Goal: Task Accomplishment & Management: Manage account settings

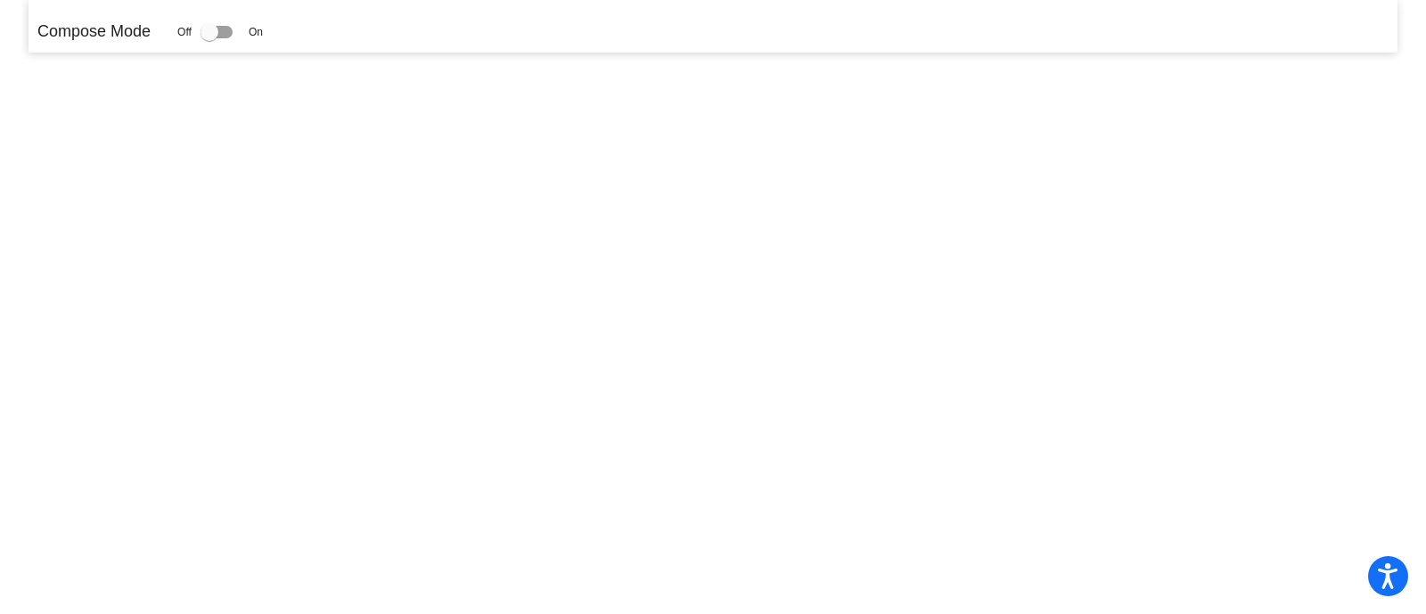
click at [231, 32] on div at bounding box center [217, 32] width 32 height 12
click at [209, 38] on input "checkbox" at bounding box center [209, 38] width 1 height 1
click at [216, 29] on div at bounding box center [210, 32] width 18 height 18
click at [209, 38] on input "checkbox" at bounding box center [209, 38] width 1 height 1
click at [223, 29] on div at bounding box center [217, 32] width 32 height 12
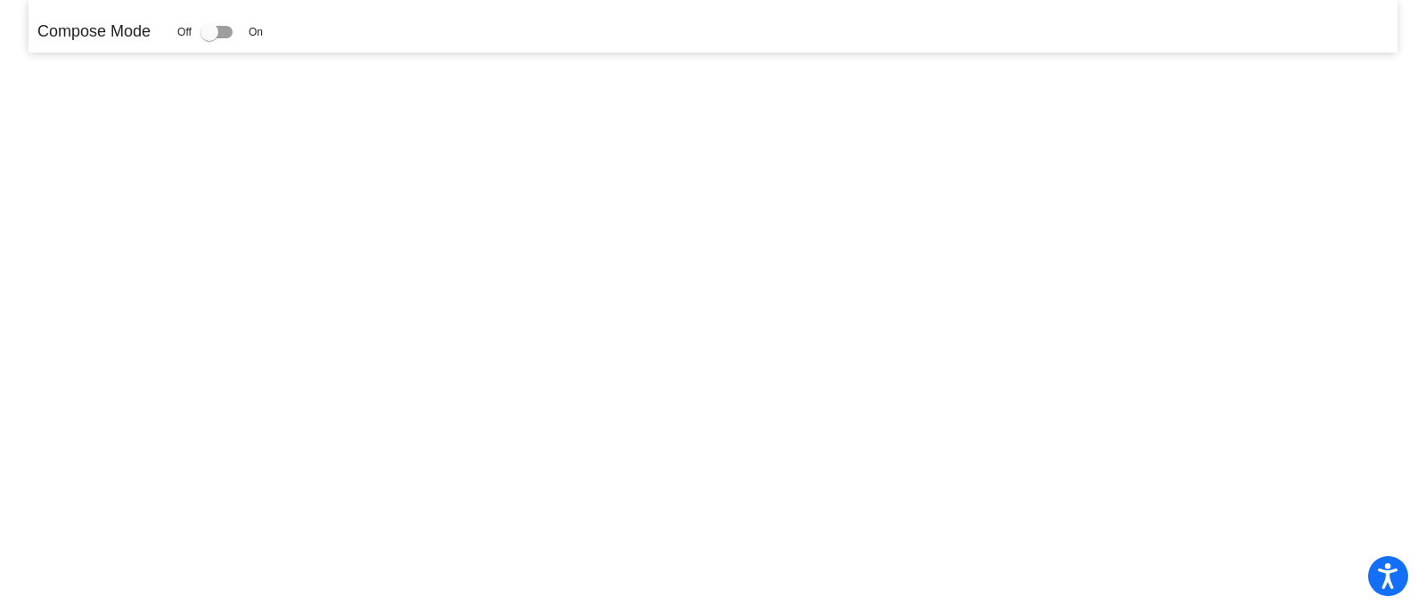
click at [209, 38] on input "checkbox" at bounding box center [209, 38] width 1 height 1
checkbox input "true"
click at [214, 37] on div at bounding box center [210, 32] width 18 height 18
click at [209, 38] on input "checkbox" at bounding box center [209, 38] width 1 height 1
click at [232, 30] on div at bounding box center [217, 32] width 32 height 12
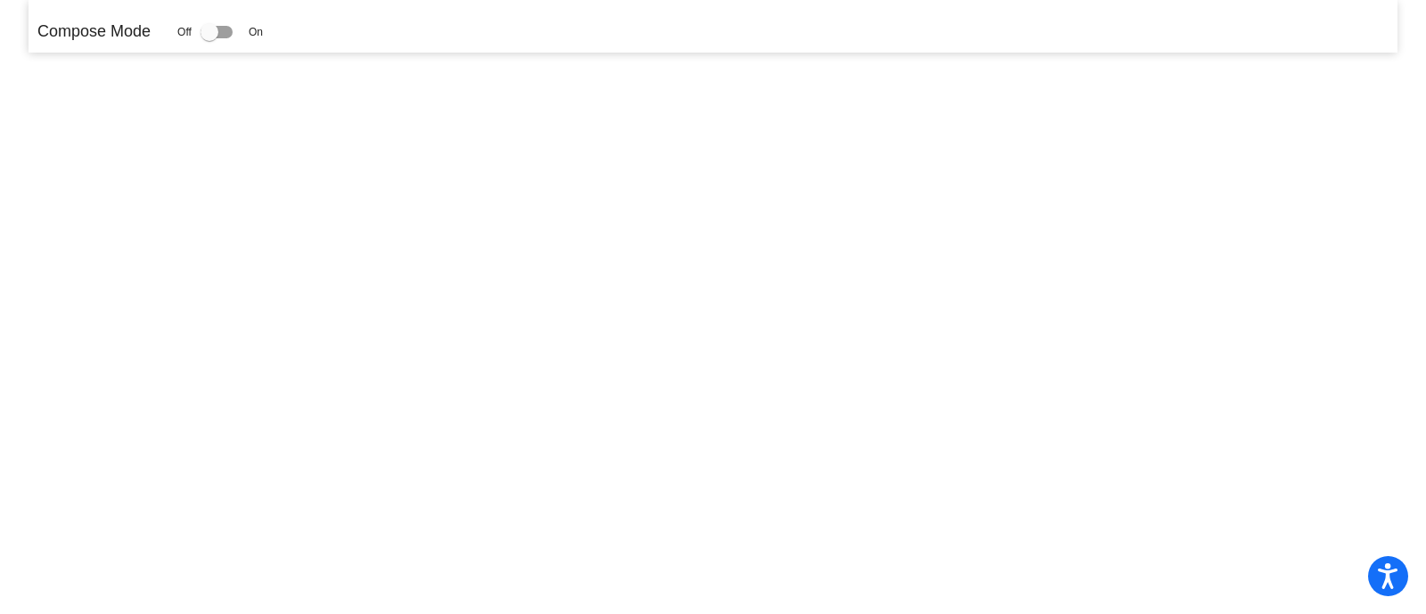
click at [209, 38] on input "checkbox" at bounding box center [209, 38] width 1 height 1
checkbox input "false"
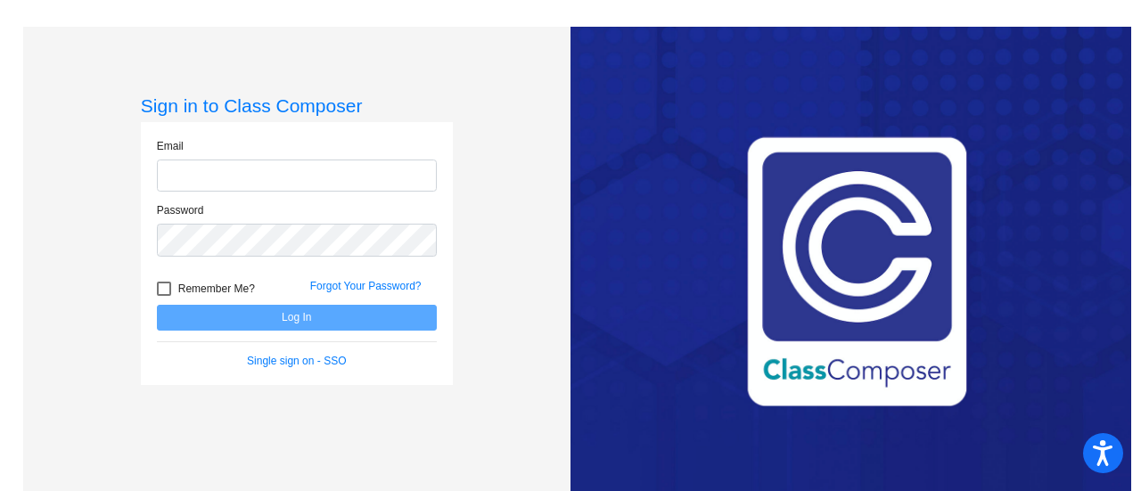
type input "lnicholson@weatherfordisd.com"
drag, startPoint x: 1414, startPoint y: 4, endPoint x: 315, endPoint y: 365, distance: 1156.9
click at [317, 400] on div "Sign in to Class Composer Email lnicholson@weatherfordisd.com Password Remember…" at bounding box center [297, 272] width 312 height 357
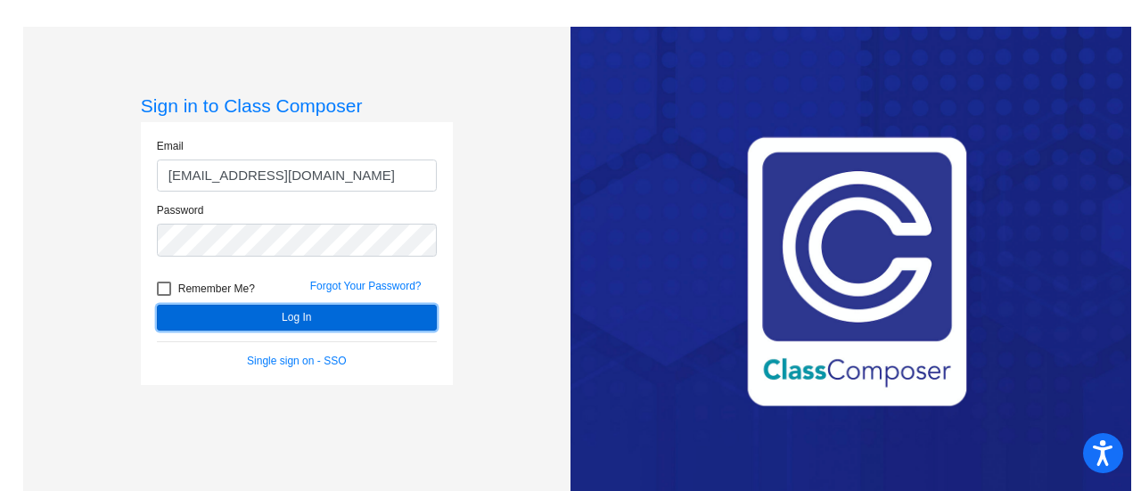
click at [319, 324] on button "Log In" at bounding box center [297, 318] width 280 height 26
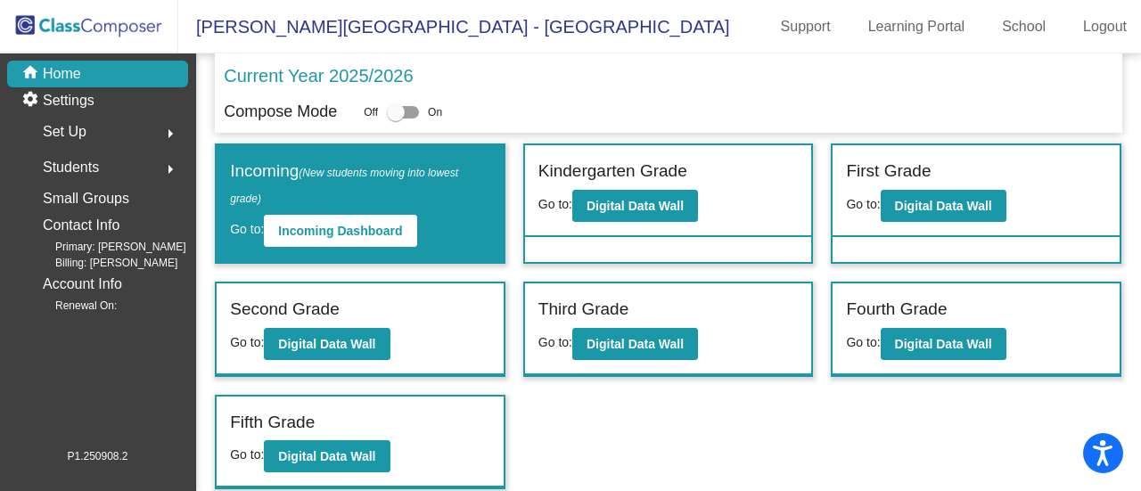
click at [589, 307] on label "Third Grade" at bounding box center [583, 310] width 90 height 26
click at [613, 333] on button "Digital Data Wall" at bounding box center [635, 344] width 126 height 32
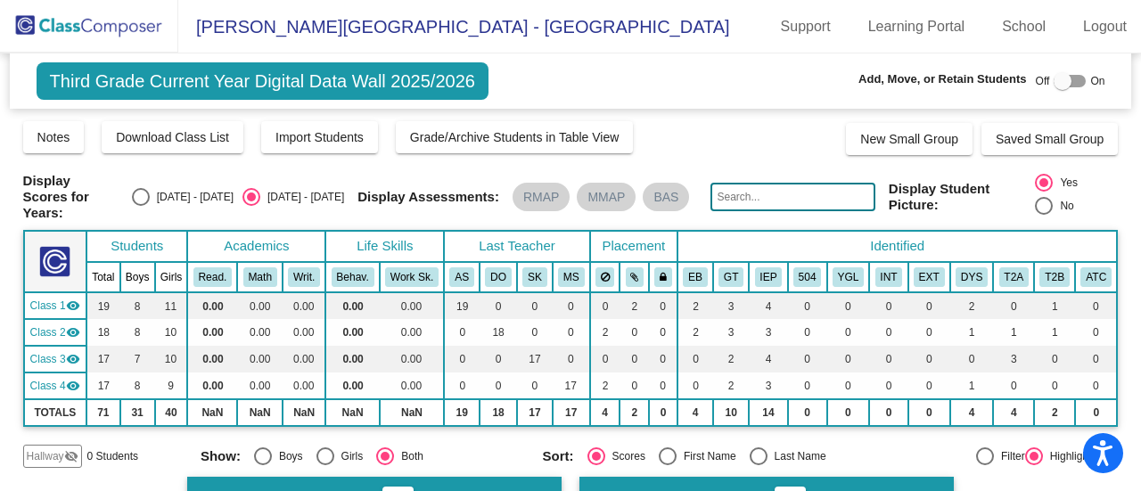
click at [34, 21] on img at bounding box center [89, 26] width 178 height 53
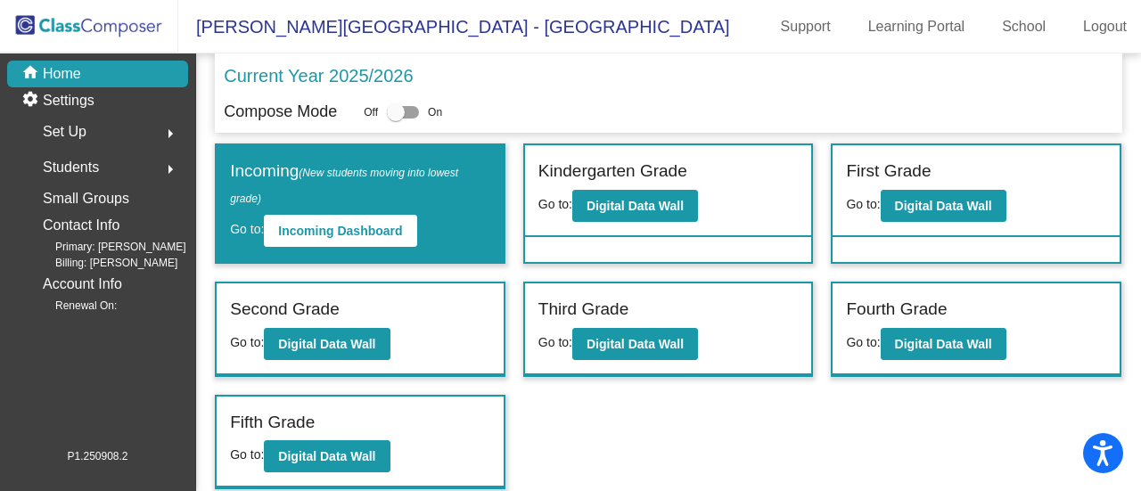
click at [87, 162] on span "Students" at bounding box center [71, 167] width 56 height 25
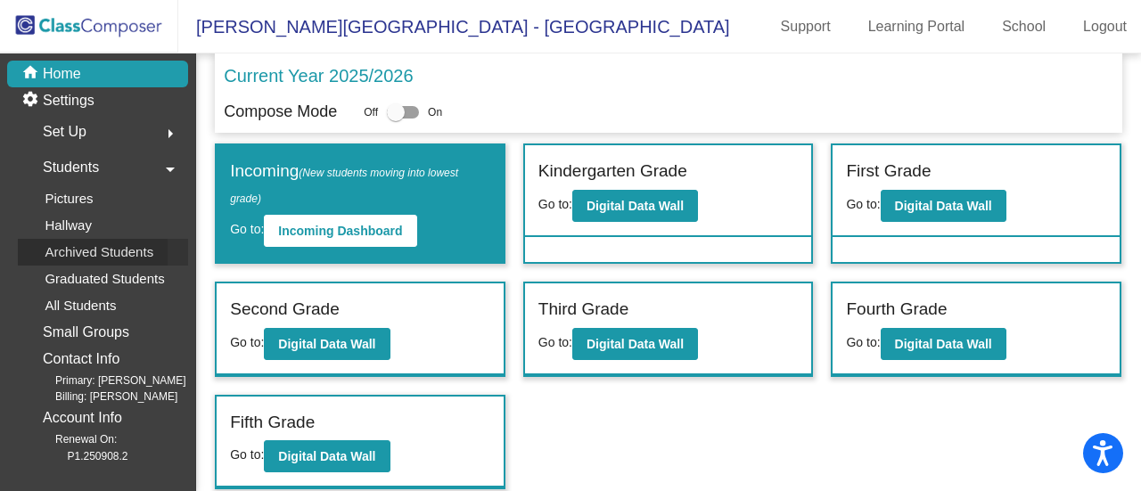
click at [75, 252] on p "Archived Students" at bounding box center [99, 252] width 109 height 21
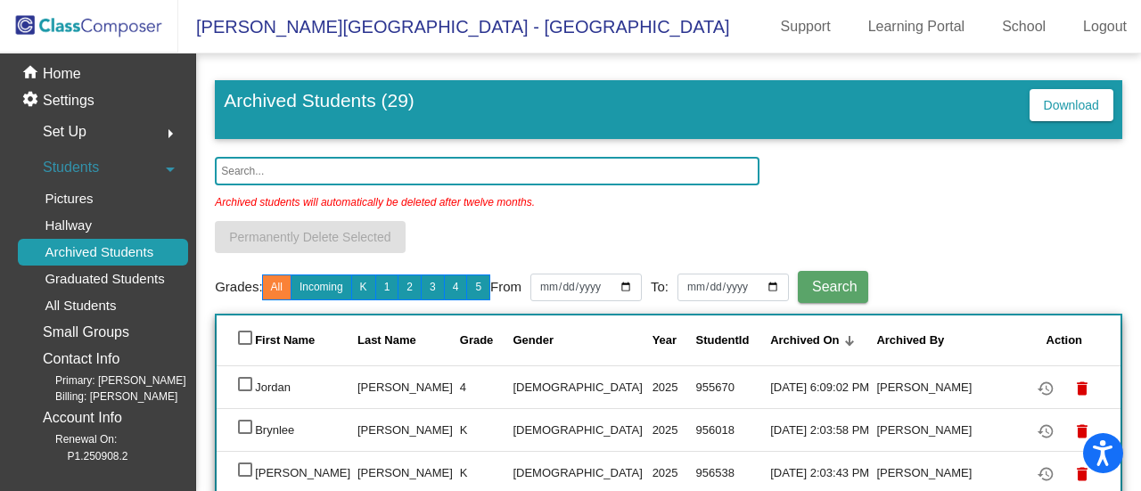
drag, startPoint x: 460, startPoint y: 173, endPoint x: 474, endPoint y: 168, distance: 14.9
click at [460, 173] on input "text" at bounding box center [487, 171] width 545 height 29
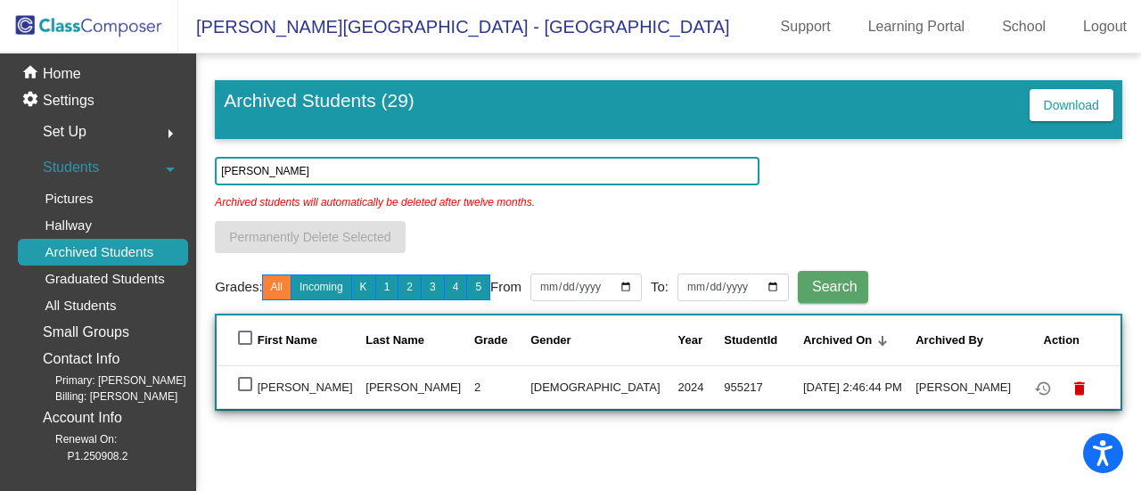
type input "rigg"
click at [303, 386] on td "Riggin" at bounding box center [312, 386] width 109 height 43
click at [244, 385] on div at bounding box center [245, 384] width 14 height 14
click at [244, 391] on input "select row 6" at bounding box center [244, 391] width 1 height 1
checkbox input "true"
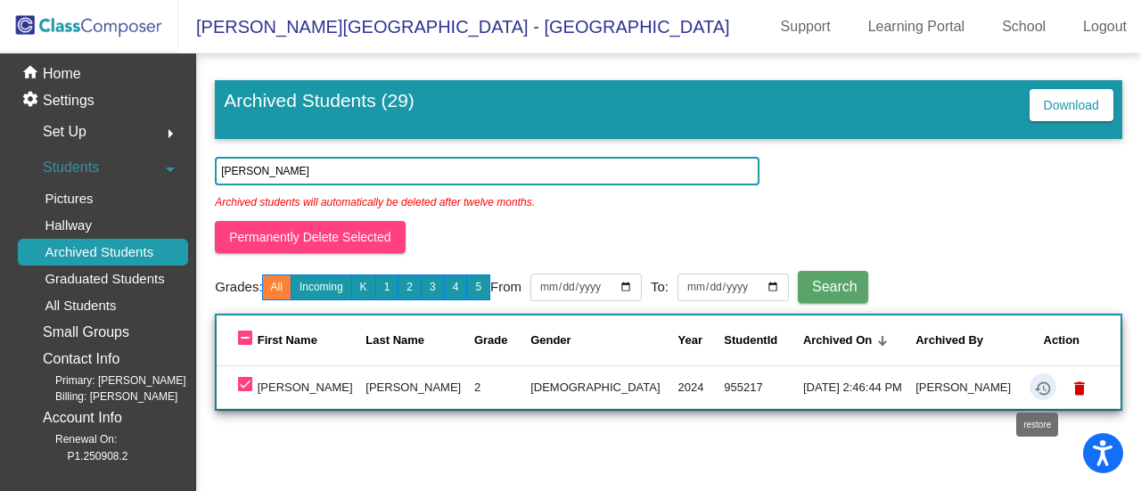
click at [1039, 392] on mat-icon "restore" at bounding box center [1042, 388] width 21 height 21
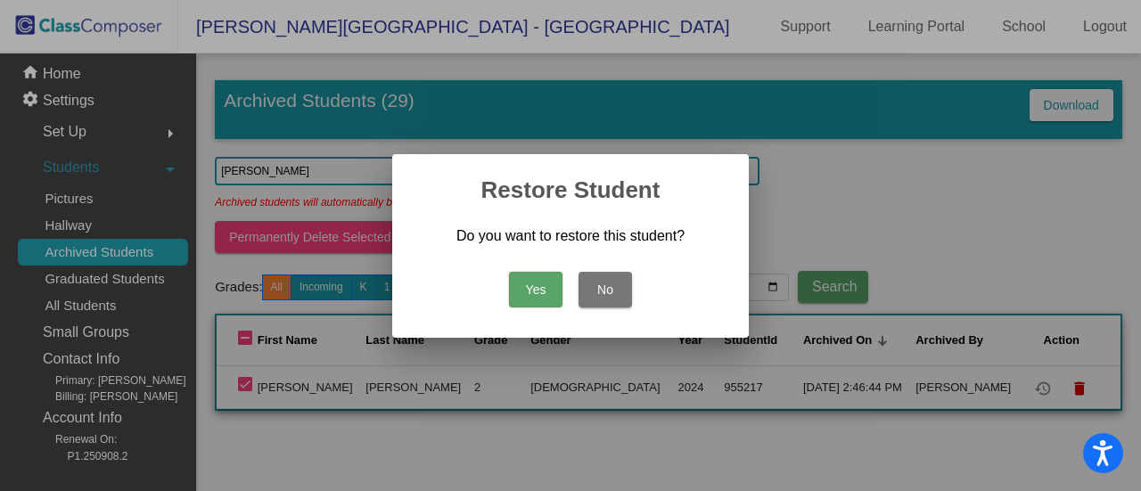
click at [536, 291] on button "Yes" at bounding box center [535, 290] width 53 height 36
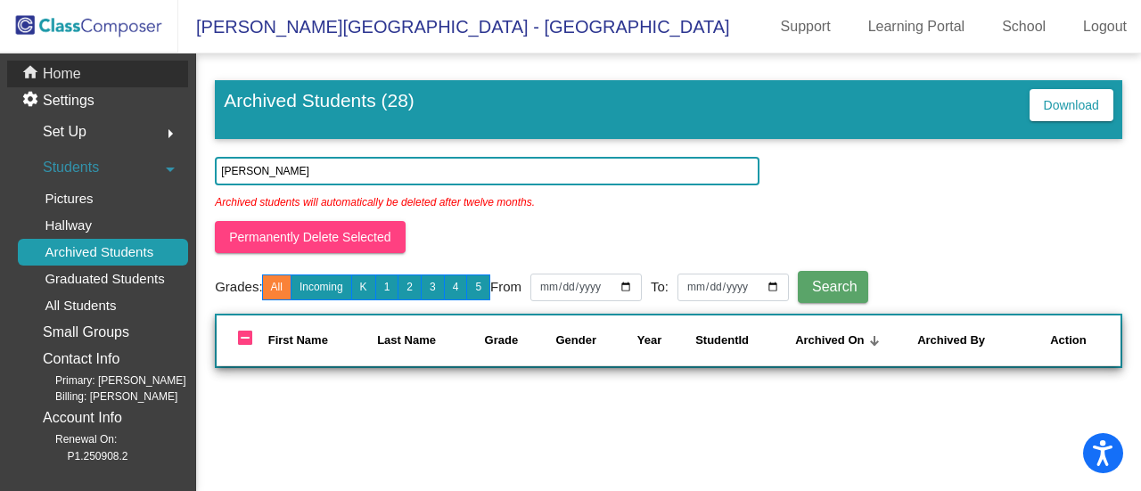
click at [77, 80] on p "Home" at bounding box center [62, 73] width 38 height 21
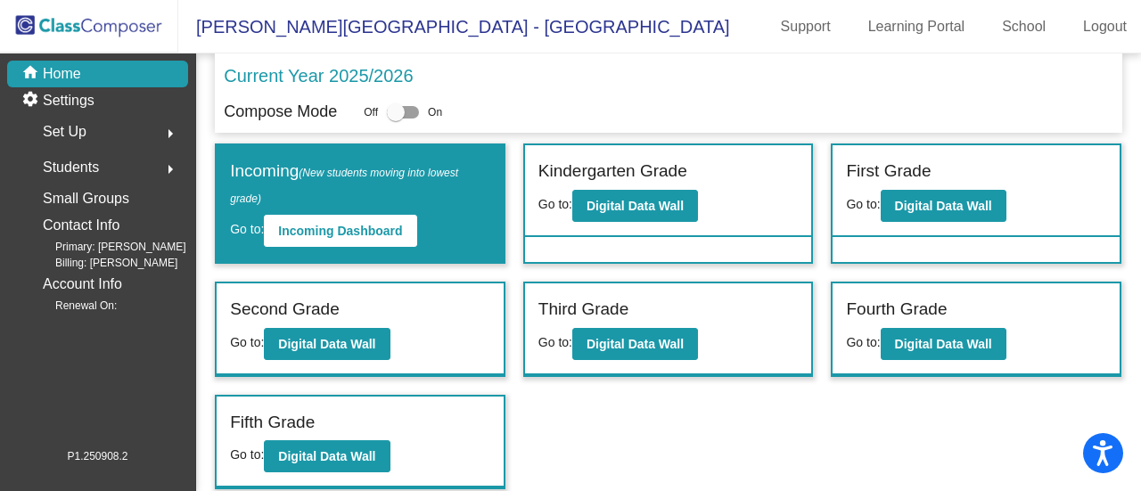
click at [587, 307] on label "Third Grade" at bounding box center [583, 310] width 90 height 26
click at [610, 339] on b "Digital Data Wall" at bounding box center [635, 344] width 97 height 14
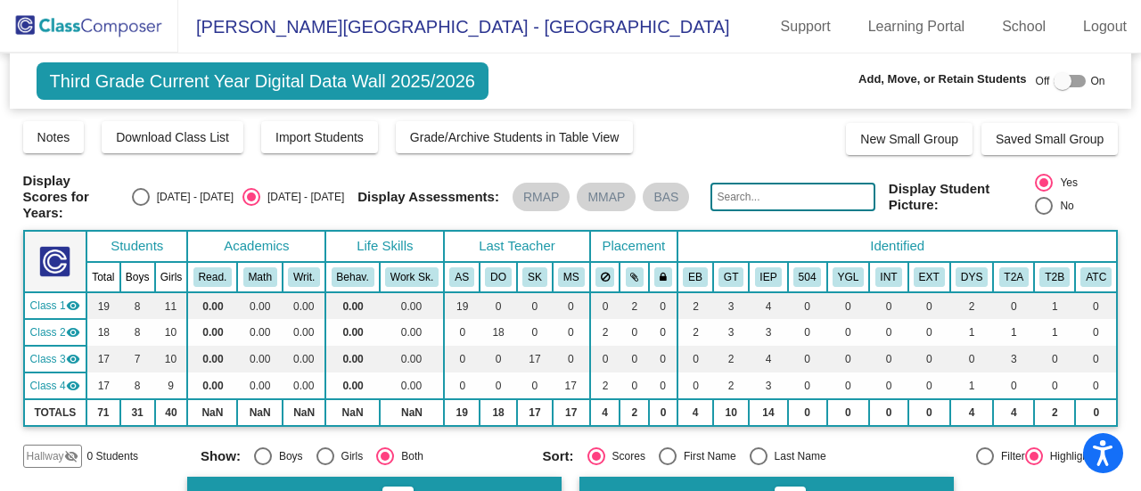
click at [167, 190] on div "Display Scores for Years: 2024 - 2025 2025 - 2026" at bounding box center [184, 197] width 322 height 48
click at [168, 190] on div "Display Scores for Years: 2024 - 2025 2025 - 2026" at bounding box center [184, 197] width 322 height 48
click at [150, 200] on div "Select an option" at bounding box center [141, 197] width 18 height 18
click at [141, 206] on input "2024 - 2025" at bounding box center [140, 206] width 1 height 1
radio input "true"
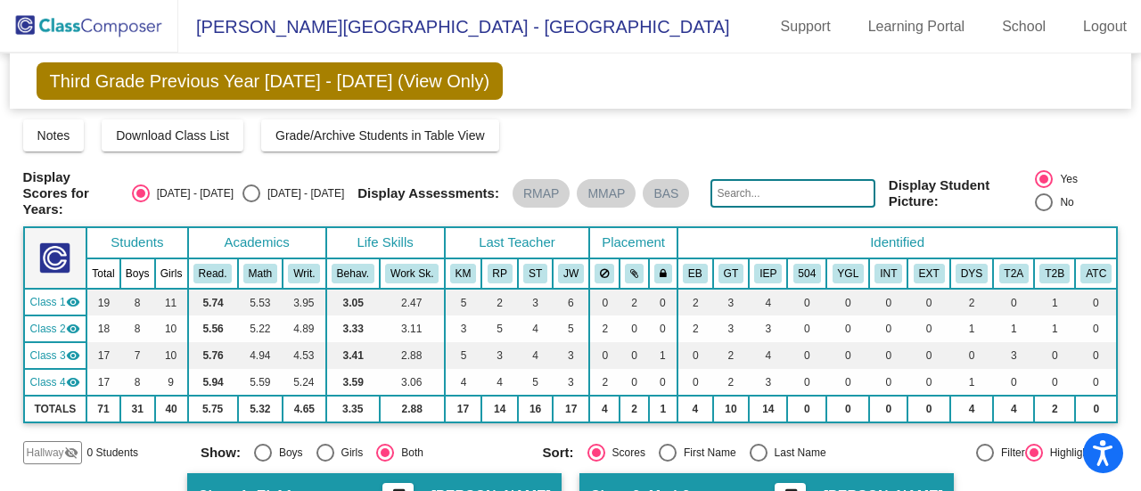
click at [260, 193] on div "Select an option" at bounding box center [251, 194] width 18 height 18
click at [251, 202] on input "2025 - 2026" at bounding box center [250, 202] width 1 height 1
radio input "true"
